Goal: Check status

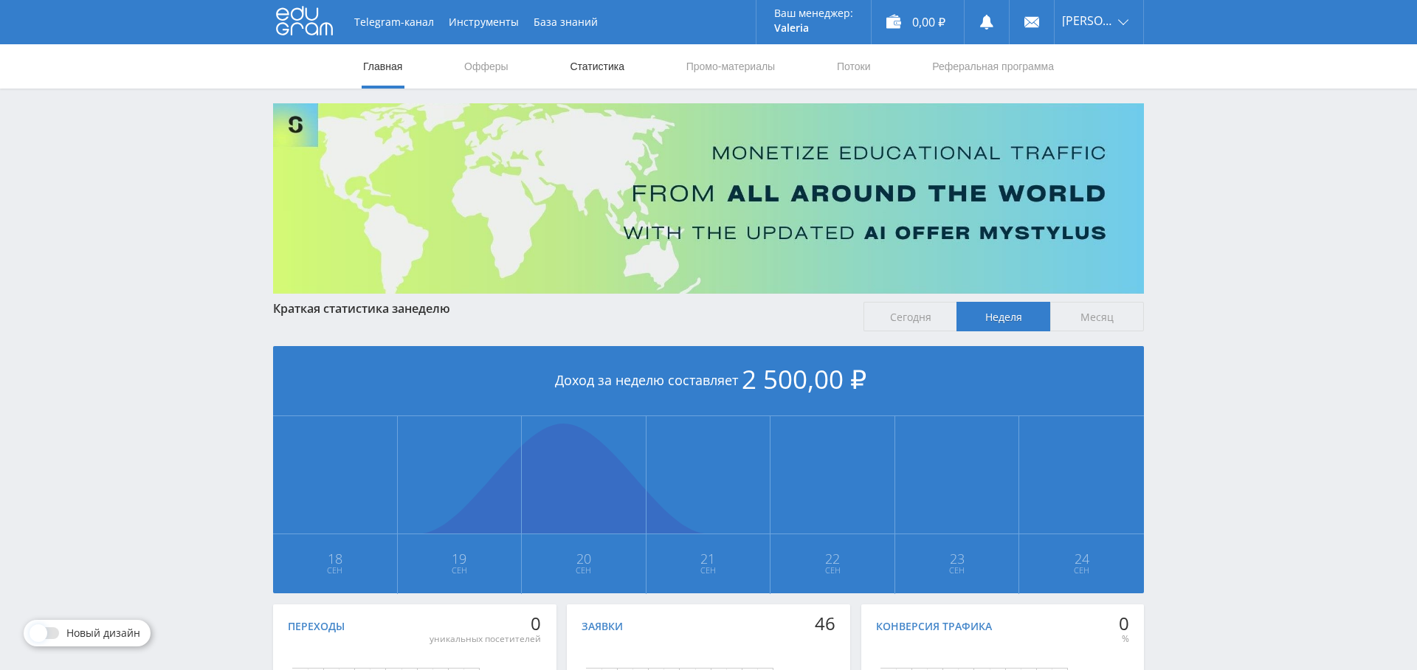
click at [612, 68] on link "Статистика" at bounding box center [597, 66] width 58 height 44
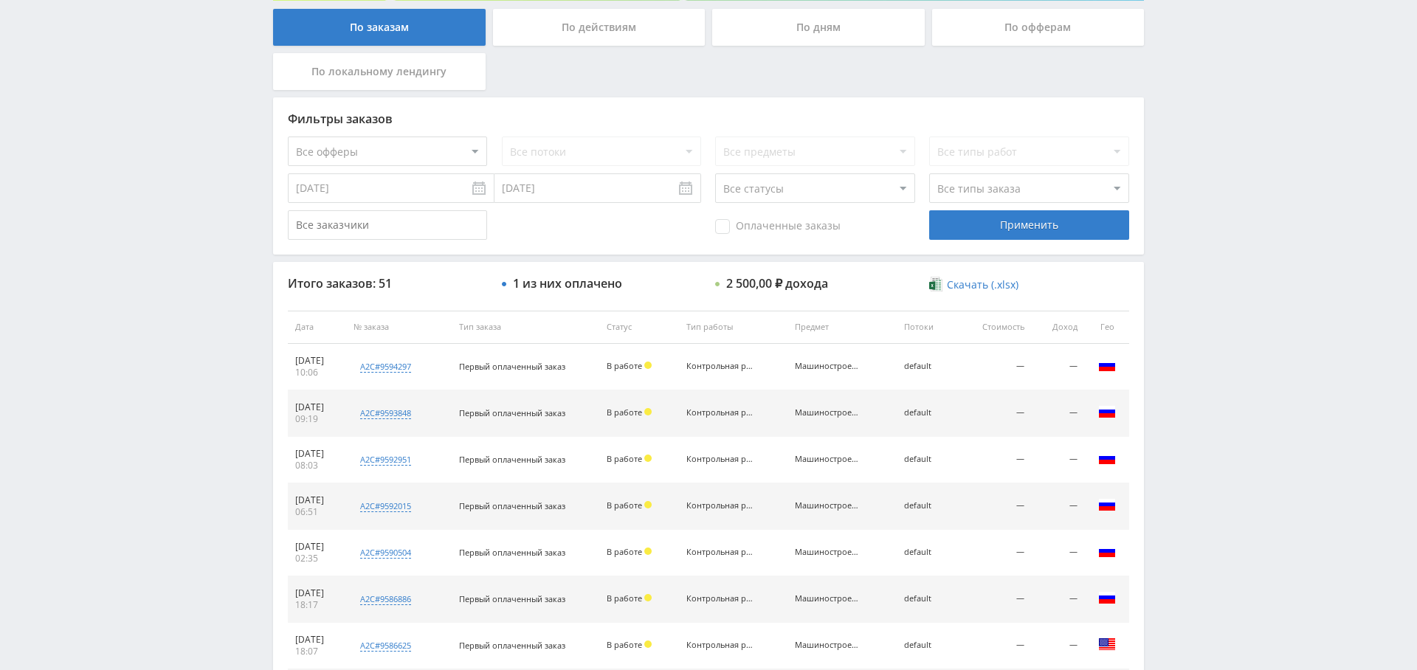
scroll to position [528, 0]
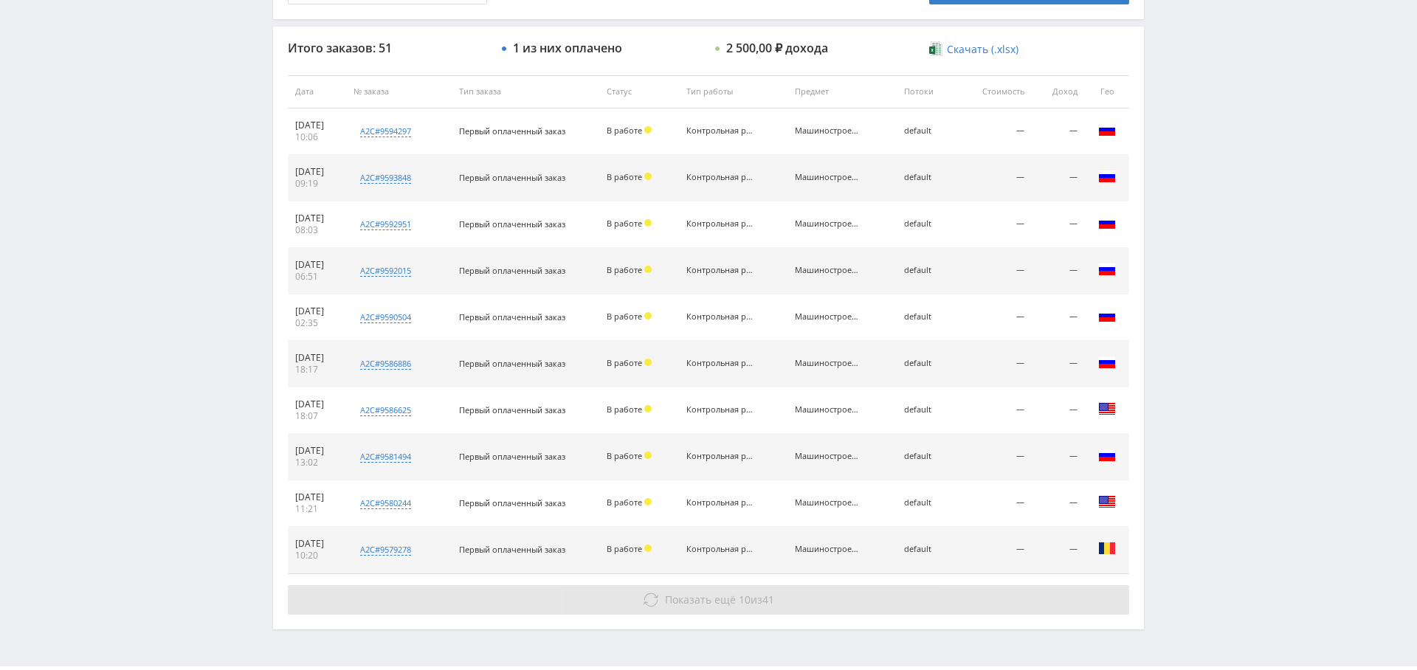
click at [705, 592] on span "Показать ещё" at bounding box center [700, 599] width 71 height 14
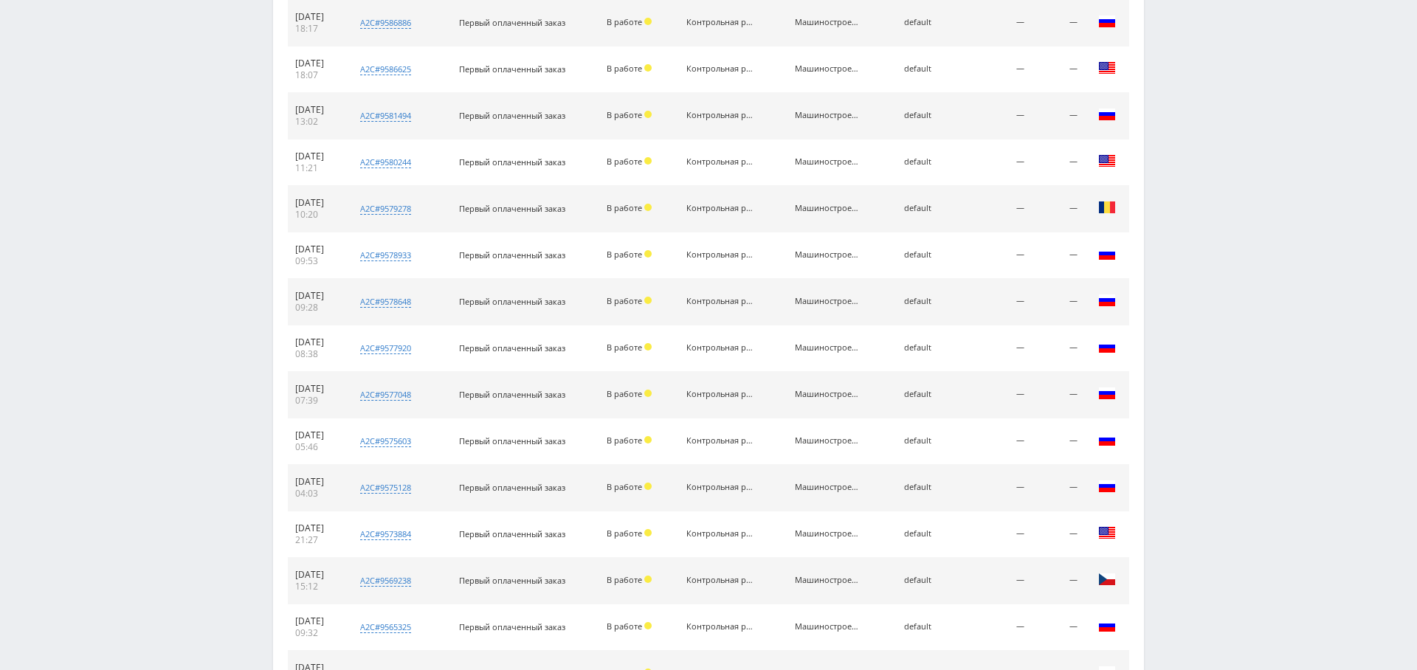
scroll to position [1028, 0]
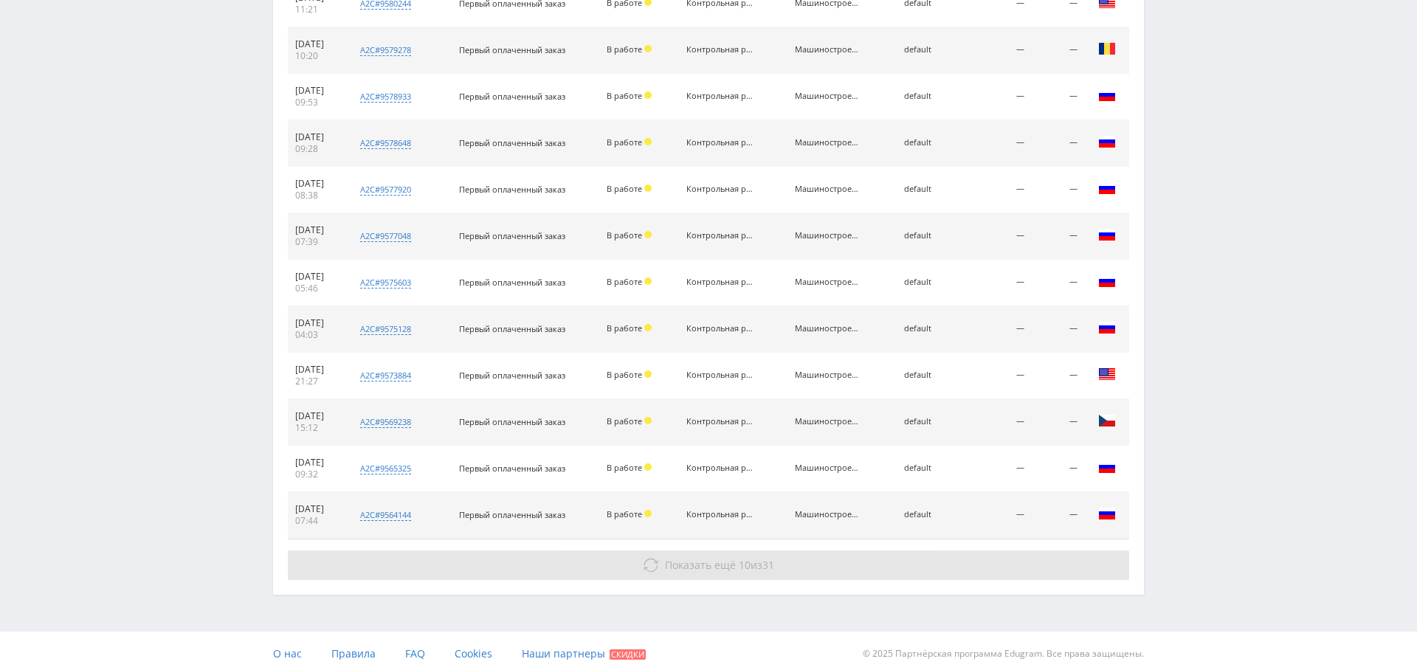
click at [713, 550] on button "Показать ещё 10 из 31" at bounding box center [708, 565] width 841 height 30
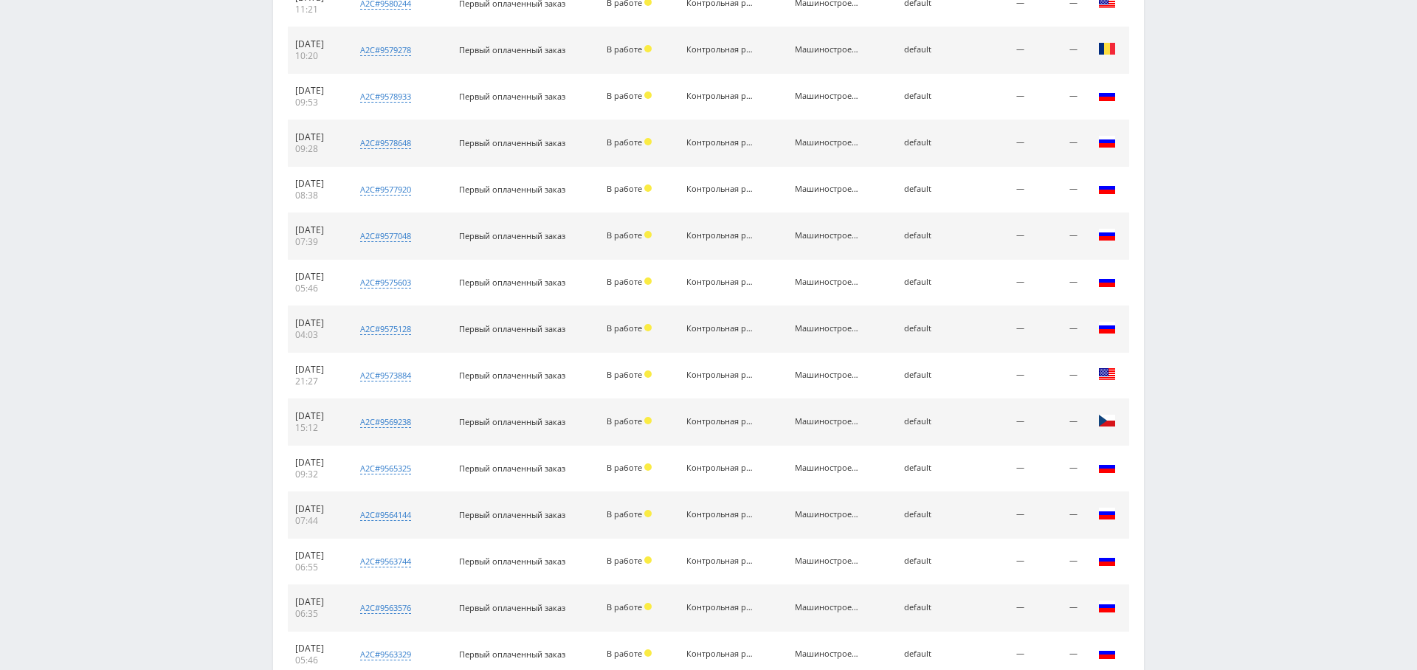
scroll to position [1490, 0]
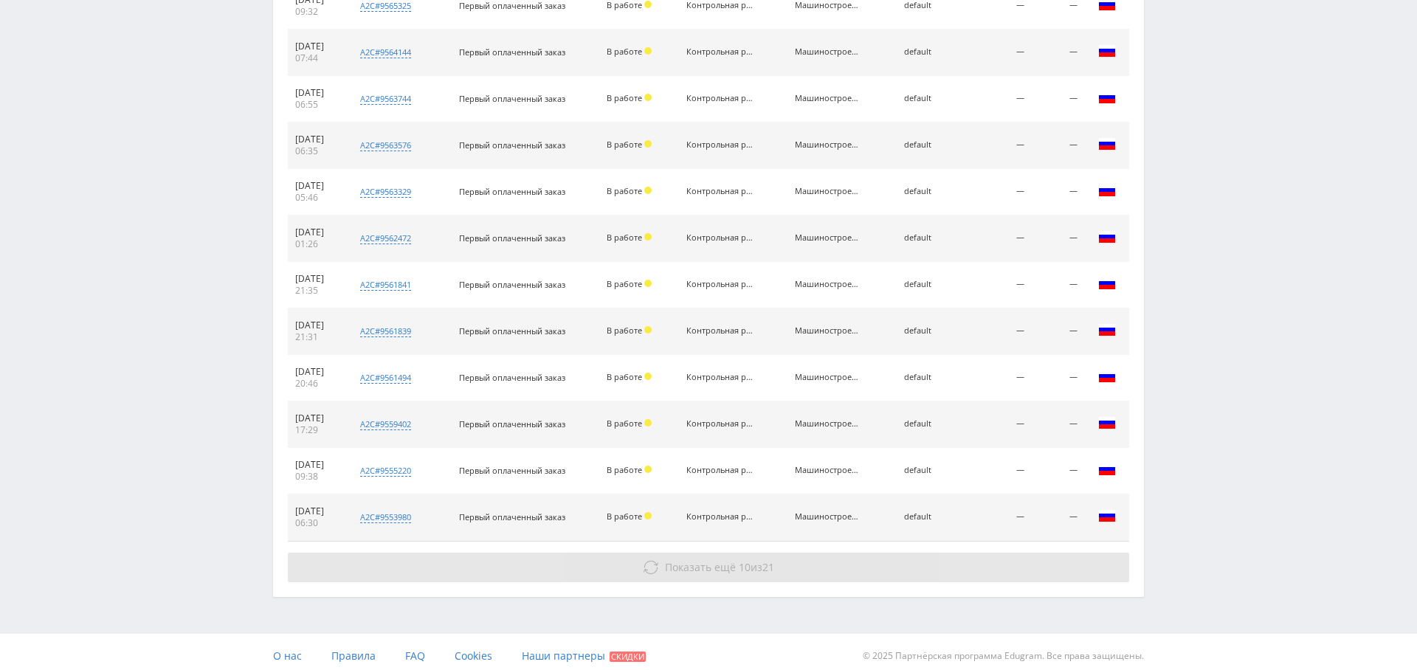
click at [728, 553] on button "Показать ещё 10 из 21" at bounding box center [708, 568] width 841 height 30
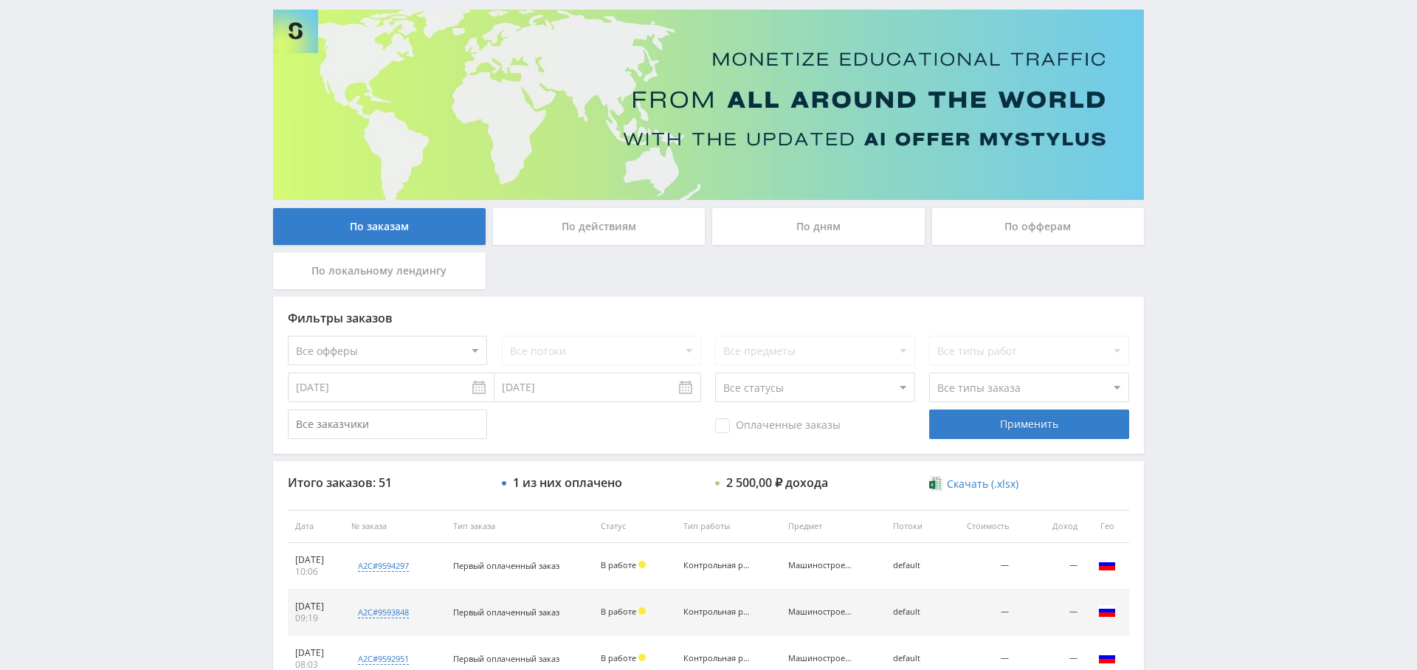
scroll to position [30, 0]
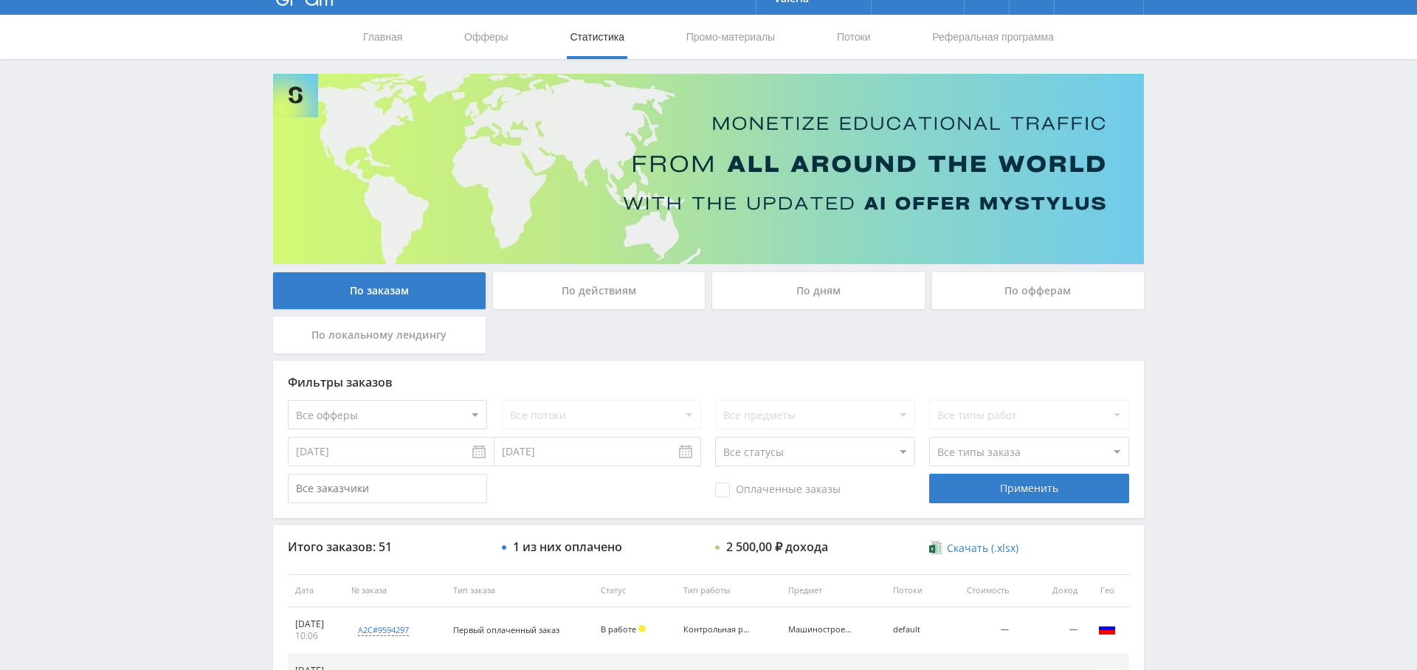
click at [438, 449] on input "[DATE]" at bounding box center [391, 452] width 207 height 30
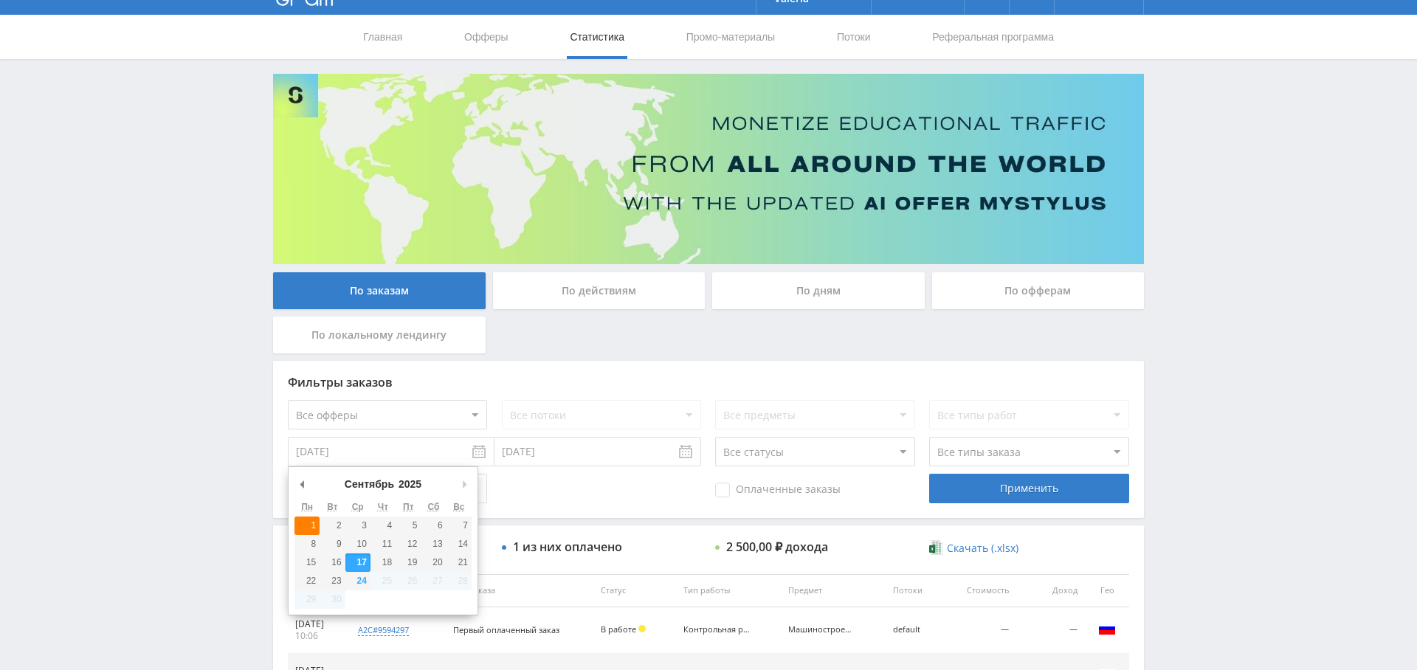
type input "[DATE]"
drag, startPoint x: 311, startPoint y: 524, endPoint x: 323, endPoint y: 524, distance: 12.5
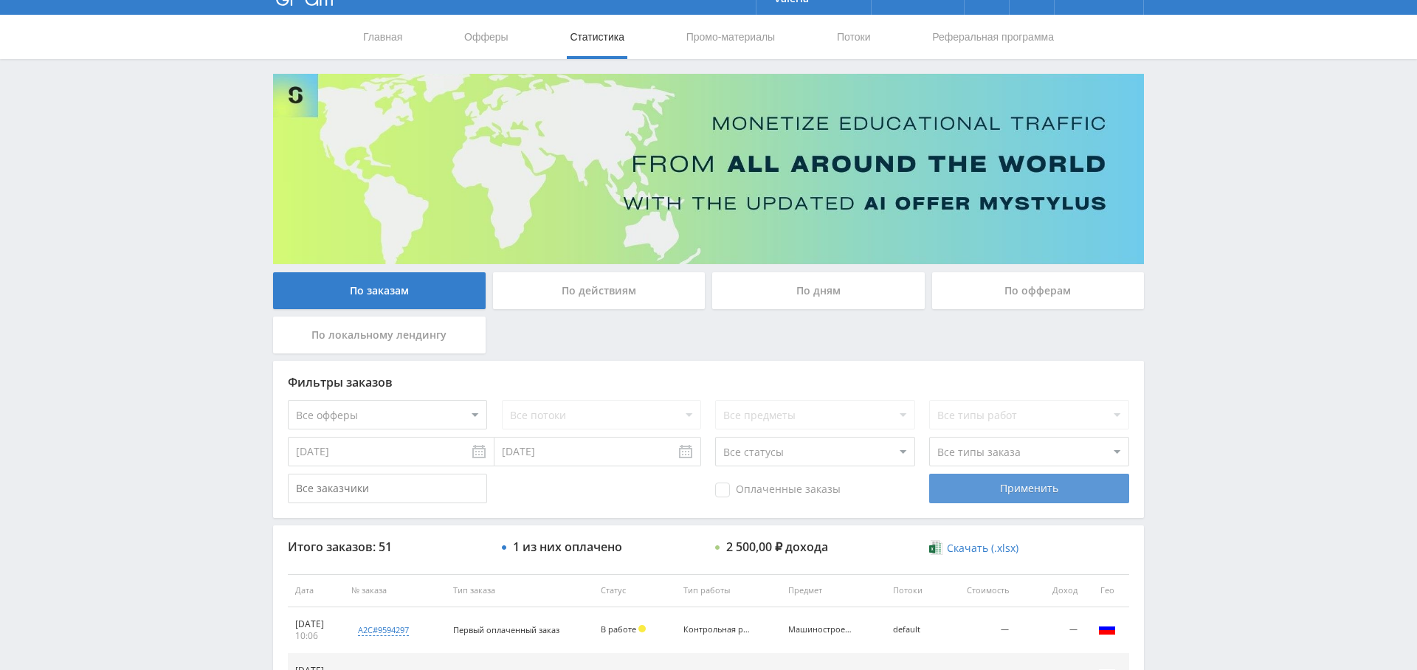
click at [982, 491] on div "Применить" at bounding box center [1028, 489] width 199 height 30
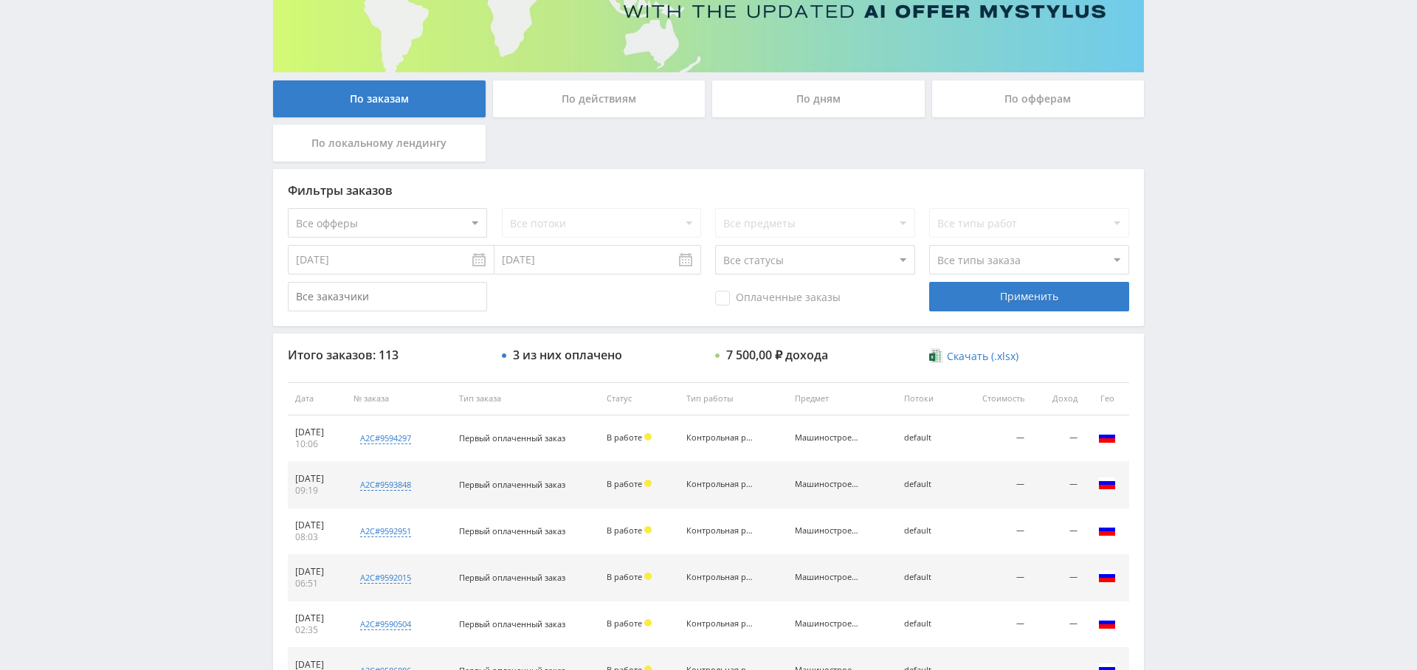
scroll to position [0, 0]
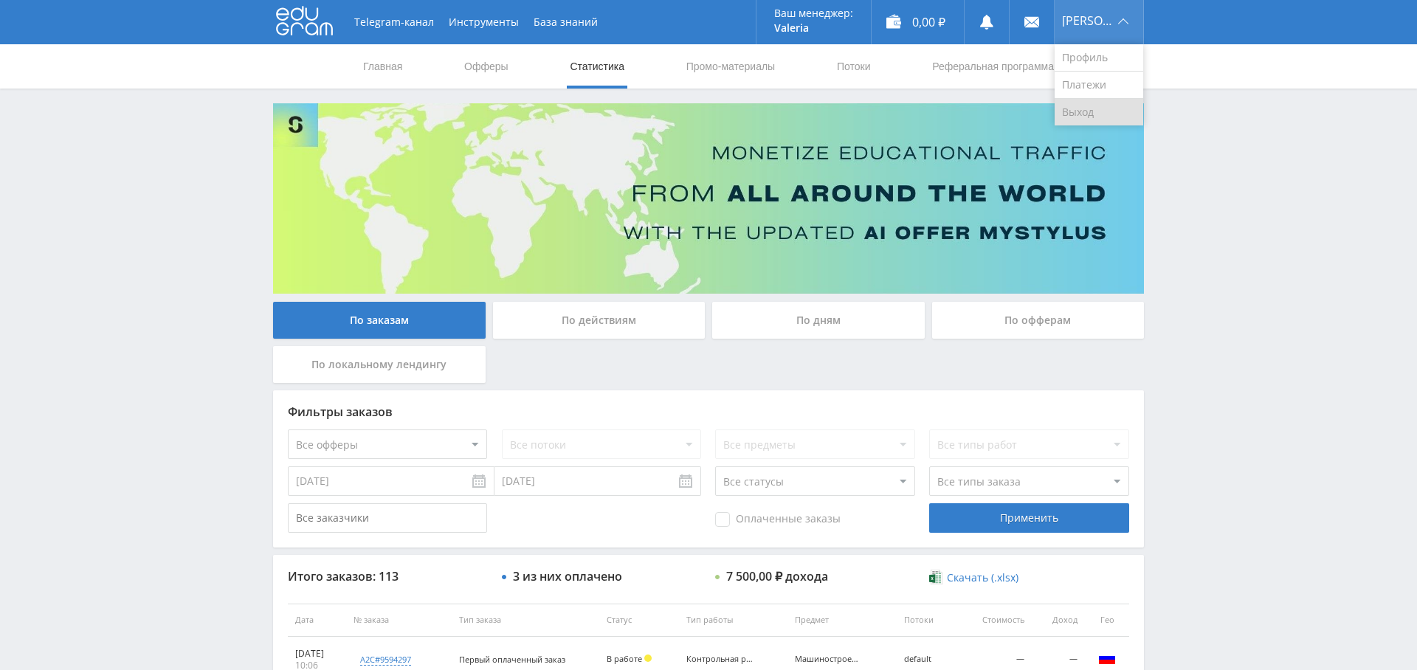
click at [1101, 114] on link "Выход" at bounding box center [1098, 112] width 89 height 27
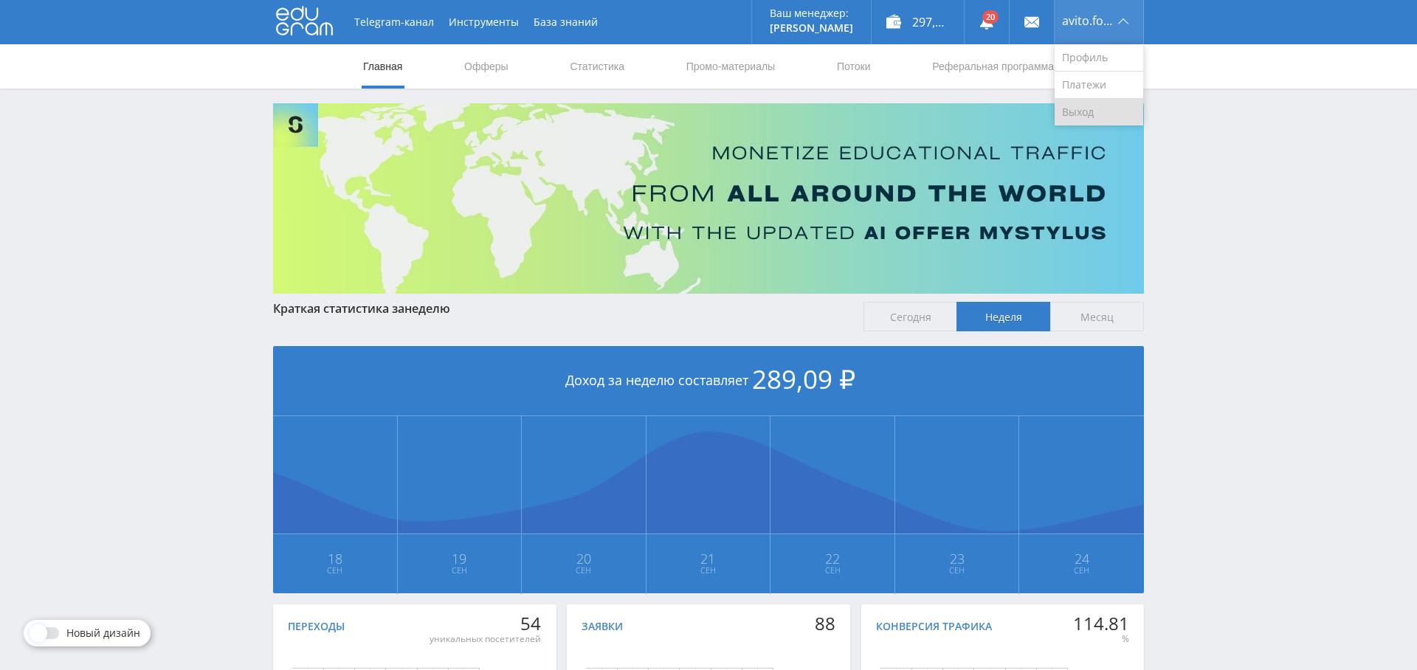
click at [1084, 103] on link "Выход" at bounding box center [1098, 112] width 89 height 27
